Goal: Communication & Community: Answer question/provide support

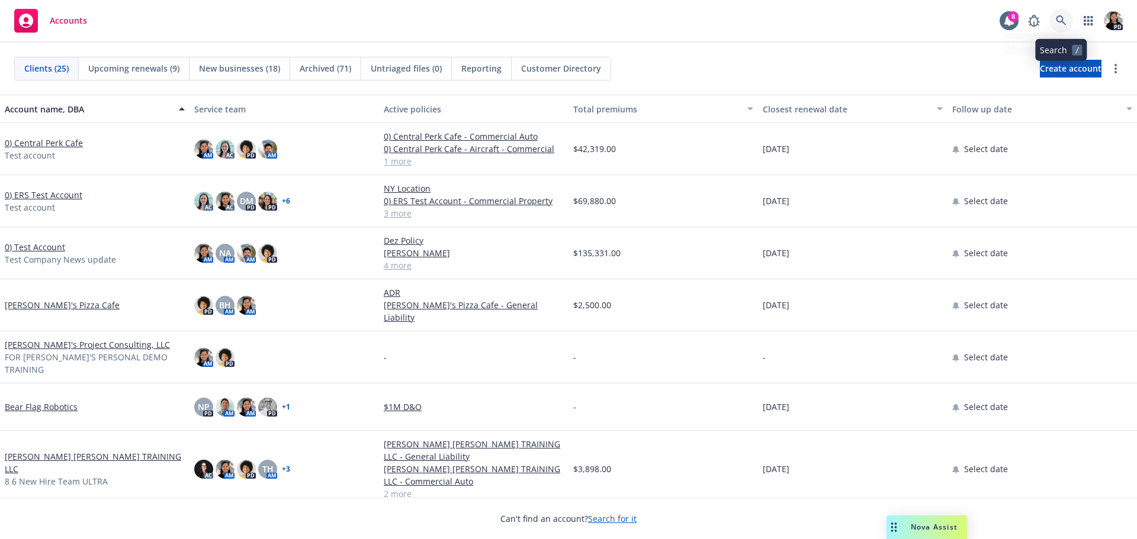
click at [1063, 23] on icon at bounding box center [1060, 20] width 11 height 11
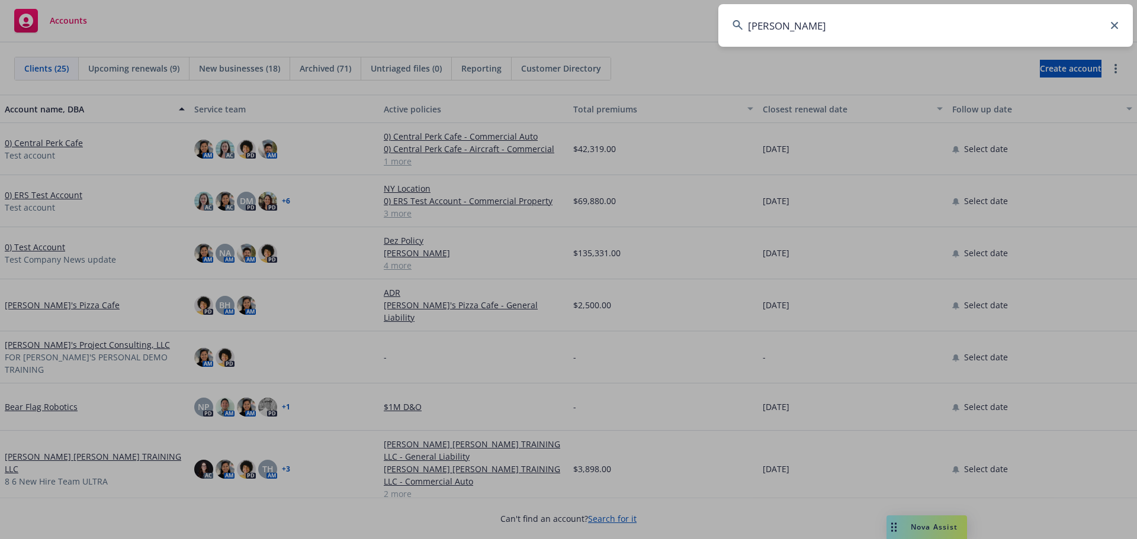
type input "lume"
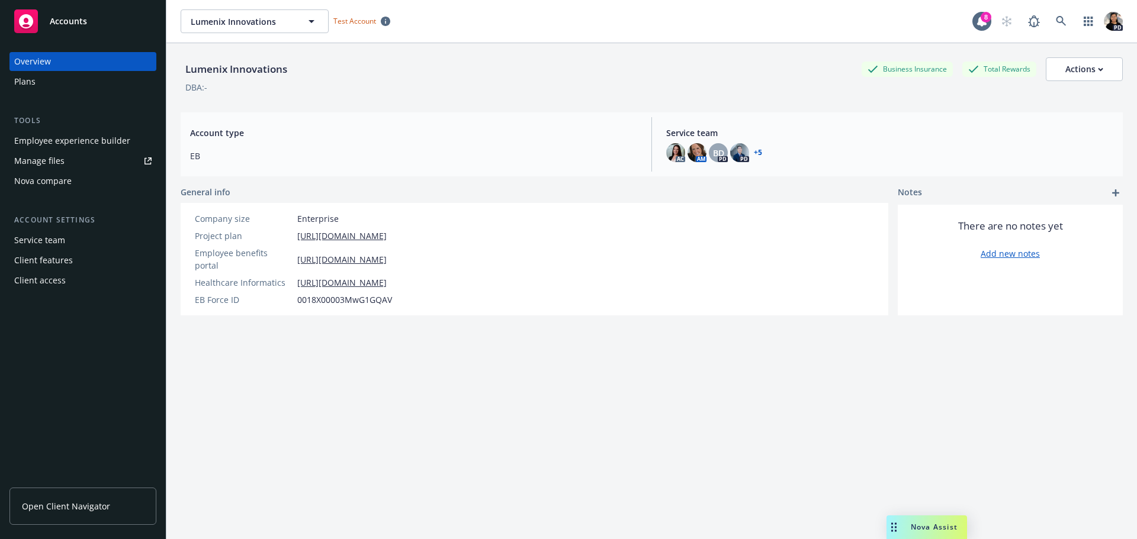
click at [111, 142] on div "Employee experience builder" at bounding box center [72, 140] width 116 height 19
click at [66, 25] on span "Accounts" at bounding box center [68, 21] width 37 height 9
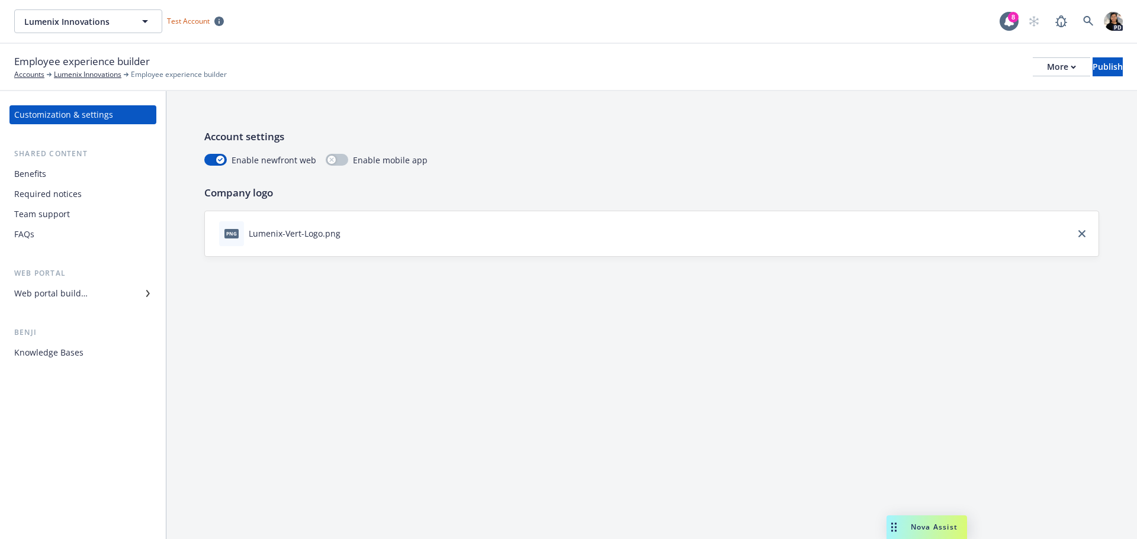
click at [67, 357] on div "Knowledge Bases" at bounding box center [48, 352] width 69 height 19
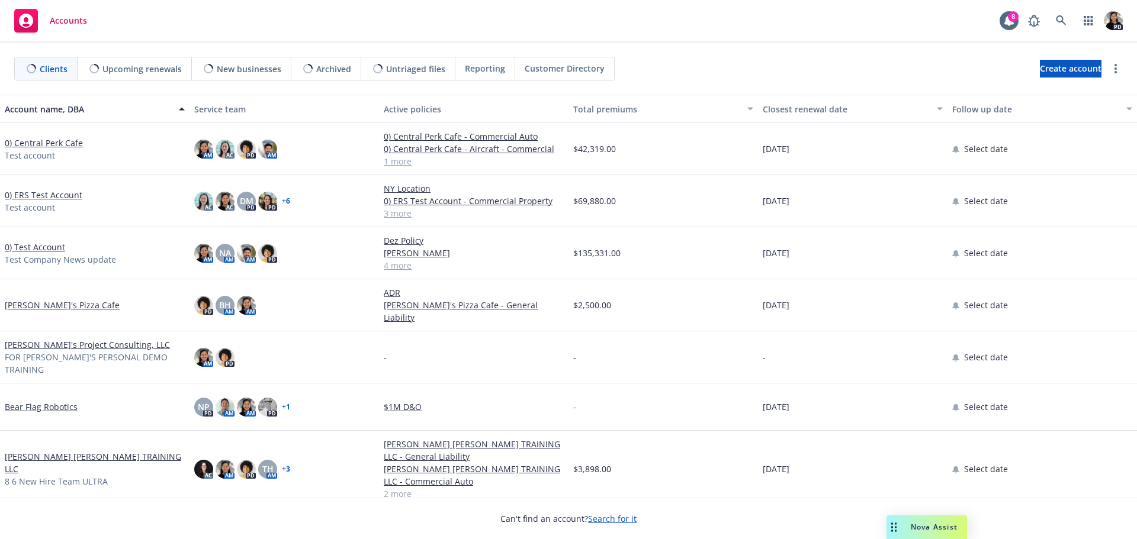
click at [912, 526] on span "Nova Assist" at bounding box center [933, 527] width 47 height 10
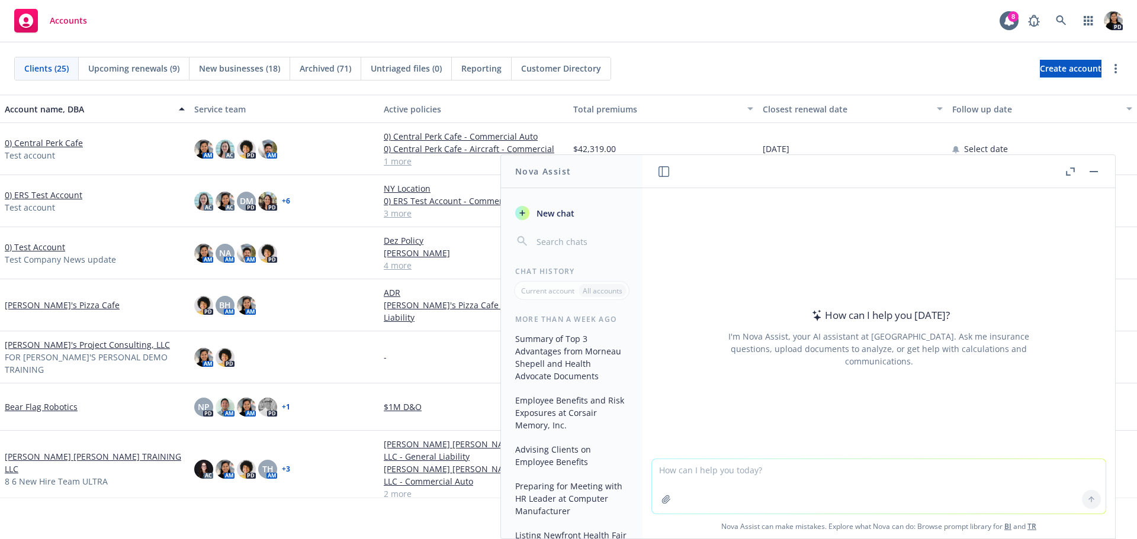
click at [831, 481] on textarea at bounding box center [878, 486] width 453 height 54
paste textarea "We held the Benji Info Sessions back in August and are here today to provide yo…"
type textarea "make more clear - We held the Benji Info Sessions back in August and are here t…"
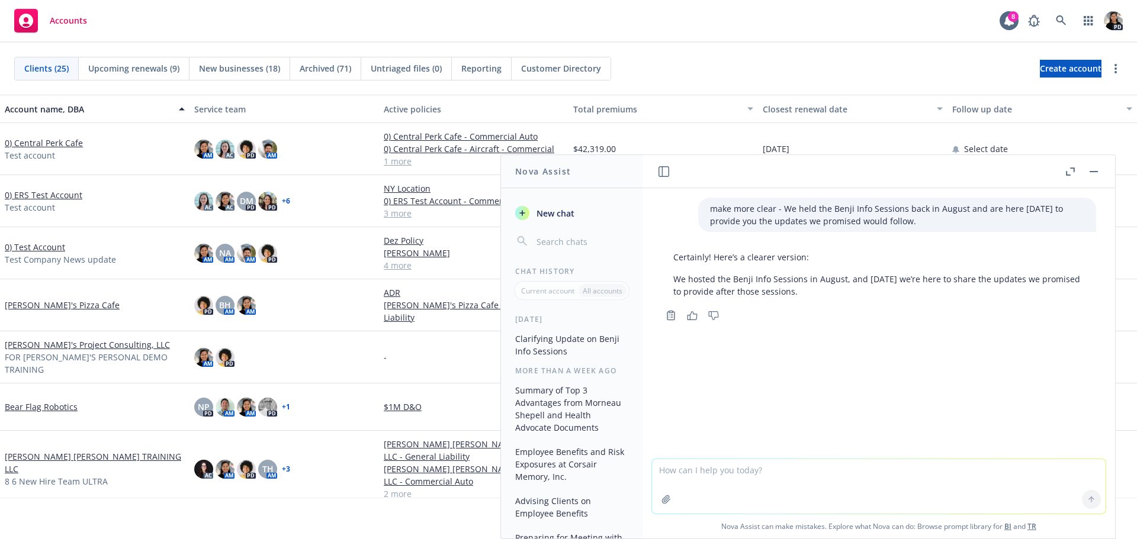
click at [891, 282] on p "We hosted the Benji Info Sessions in August, and today we’re here to share the …" at bounding box center [878, 285] width 411 height 25
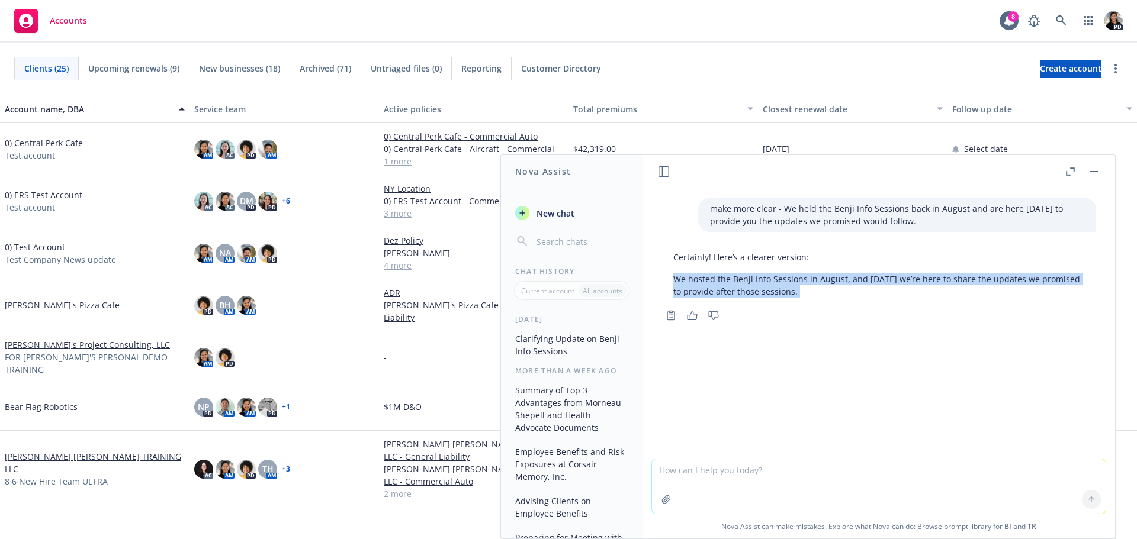
click at [891, 282] on p "We hosted the Benji Info Sessions in August, and today we’re here to share the …" at bounding box center [878, 285] width 411 height 25
copy div "We hosted the Benji Info Sessions in August, and today we’re here to share the …"
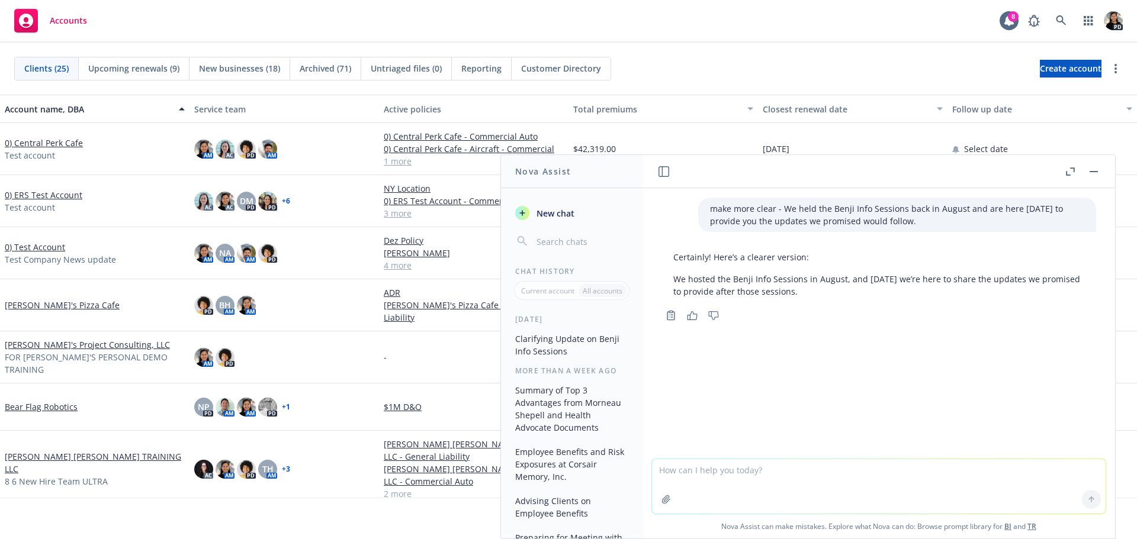
click at [740, 480] on textarea at bounding box center [878, 486] width 453 height 54
type textarea "even shorter"
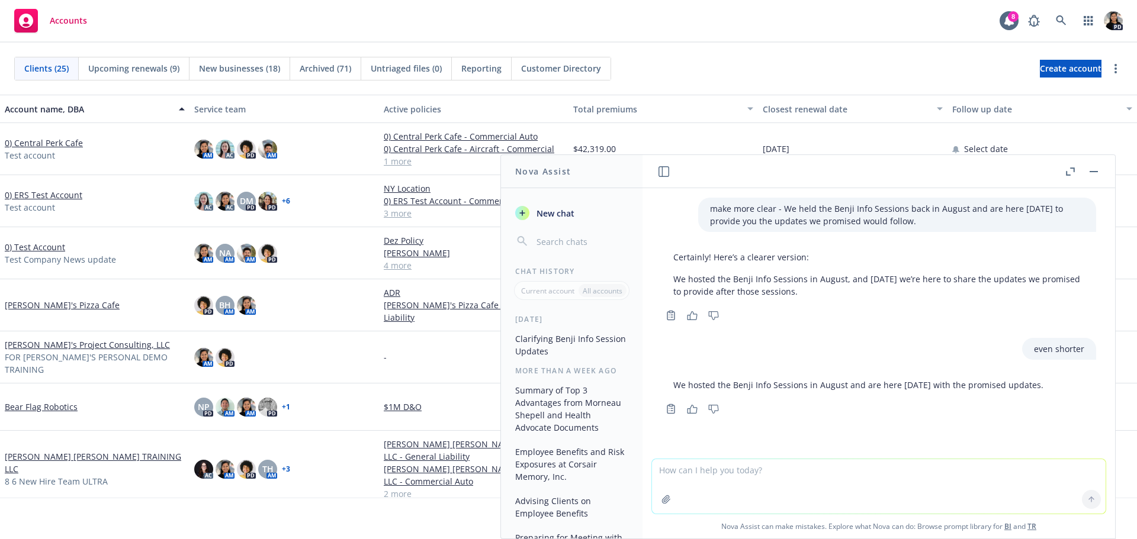
click at [871, 385] on p "We hosted the Benji Info Sessions in August and are here today with the promise…" at bounding box center [858, 385] width 370 height 12
copy div "We hosted the Benji Info Sessions in August and are here today with the promise…"
click at [677, 474] on textarea at bounding box center [878, 486] width 453 height 54
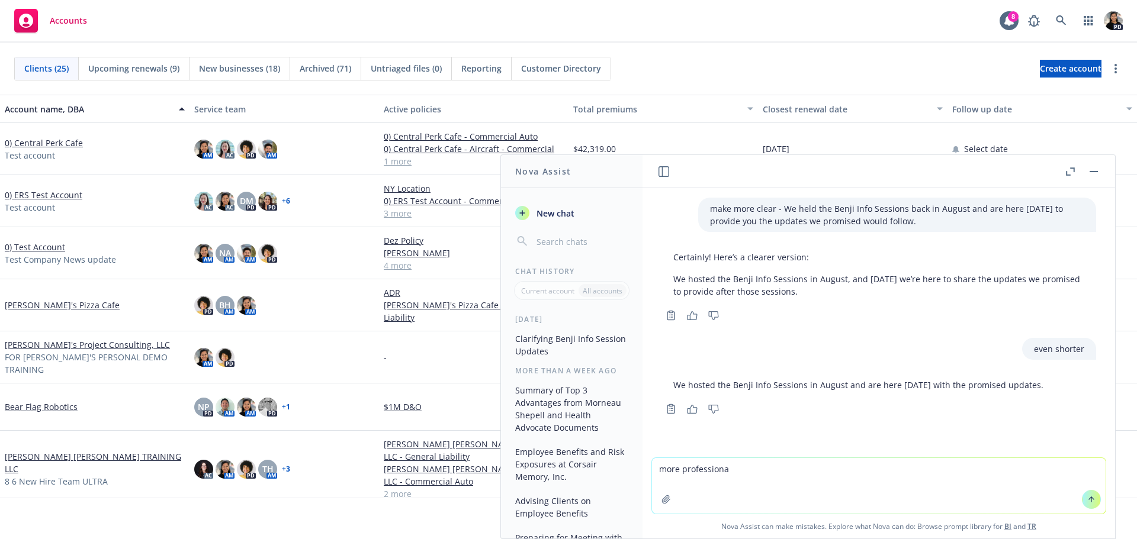
type textarea "more professional"
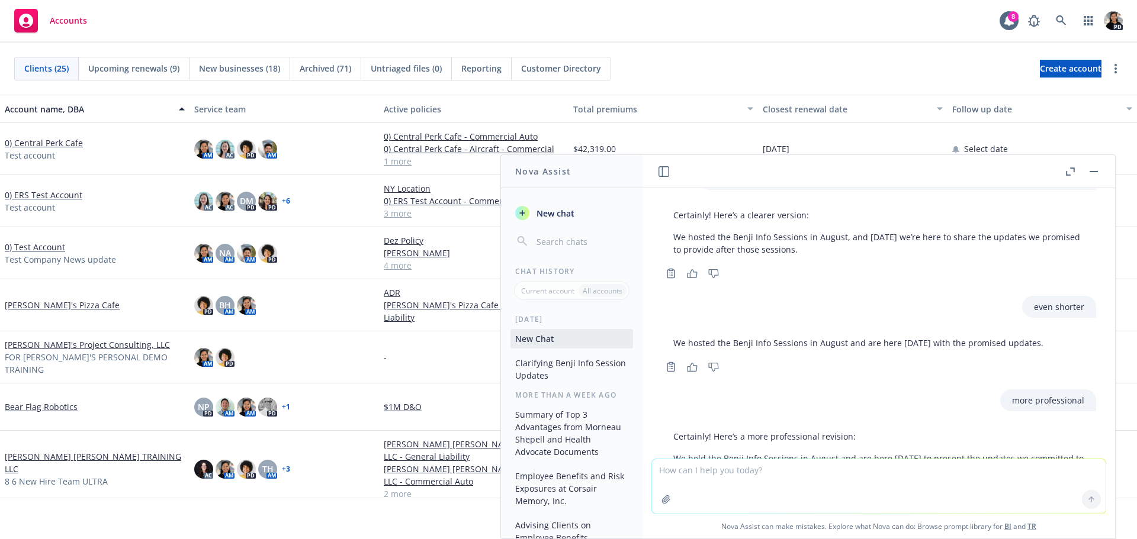
scroll to position [115, 0]
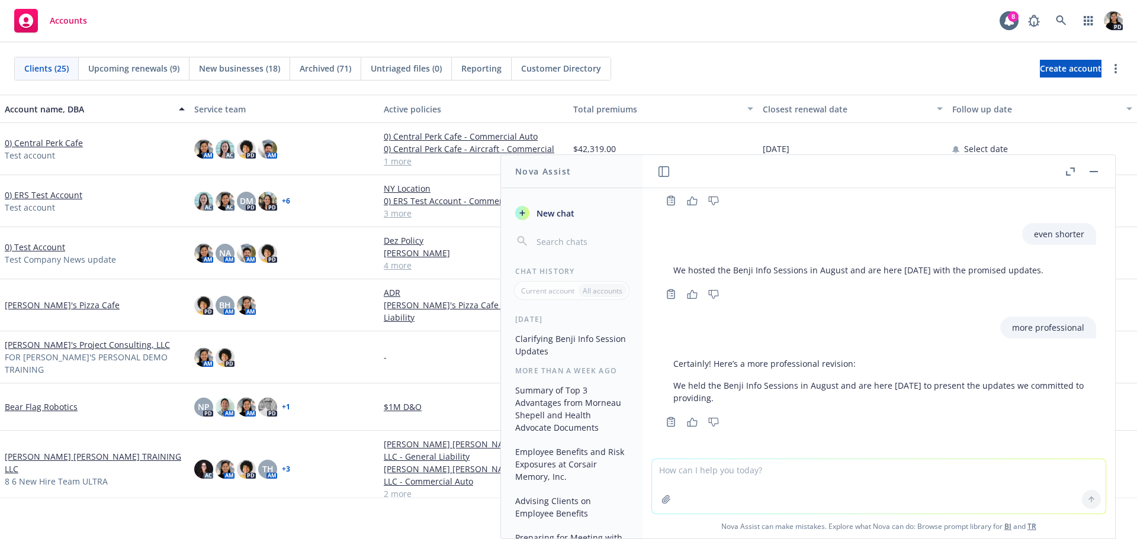
click at [772, 388] on p "We held the Benji Info Sessions in August and are here today to present the upd…" at bounding box center [878, 391] width 411 height 25
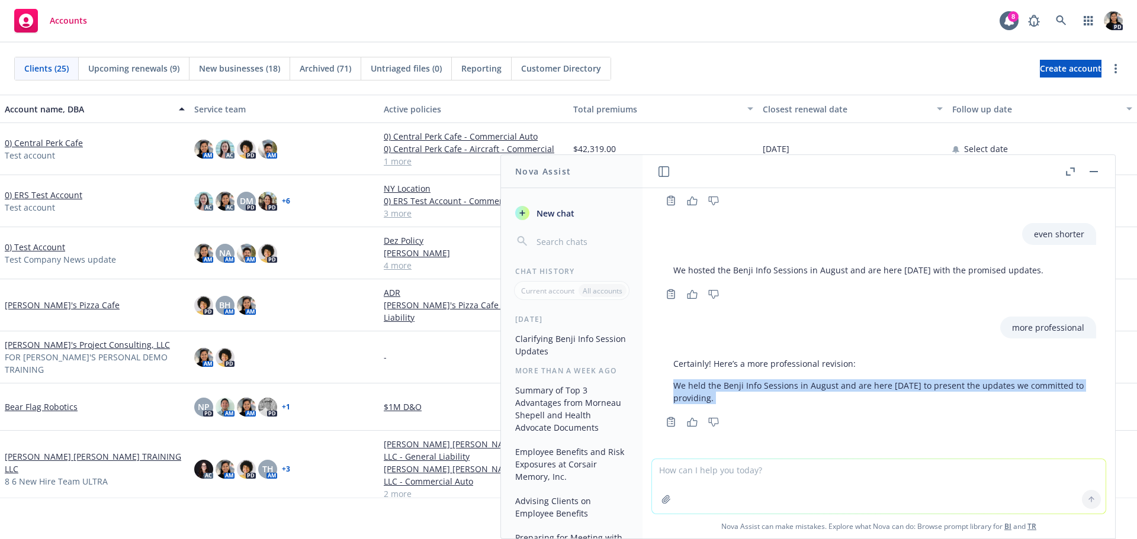
click at [772, 388] on p "We held the Benji Info Sessions in August and are here today to present the upd…" at bounding box center [878, 391] width 411 height 25
copy div "We held the Benji Info Sessions in August and are here today to present the upd…"
